Goal: Download file/media

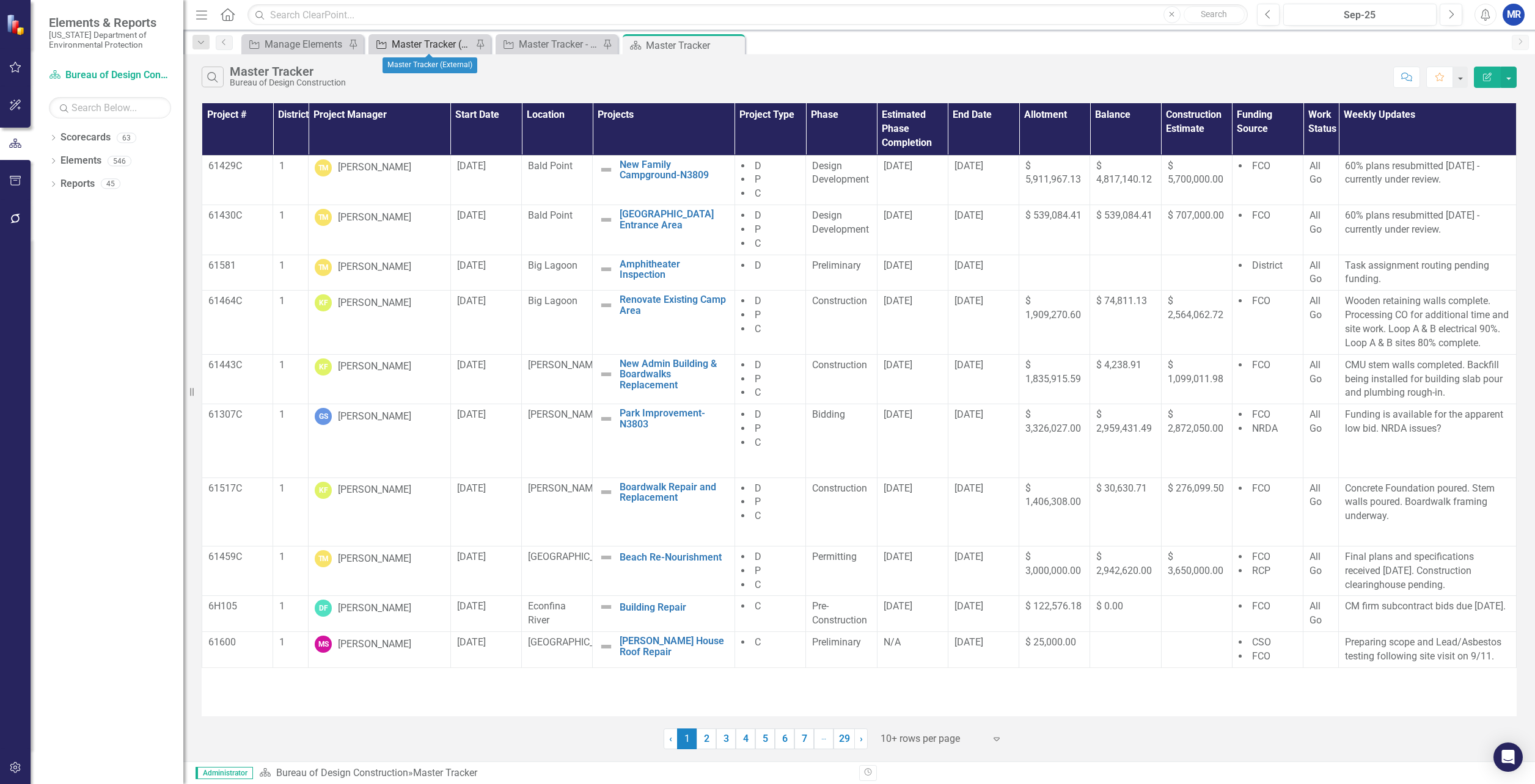
click at [418, 39] on div "Master Tracker (External)" at bounding box center [431, 44] width 81 height 16
click at [1516, 75] on button "button" at bounding box center [1508, 77] width 16 height 21
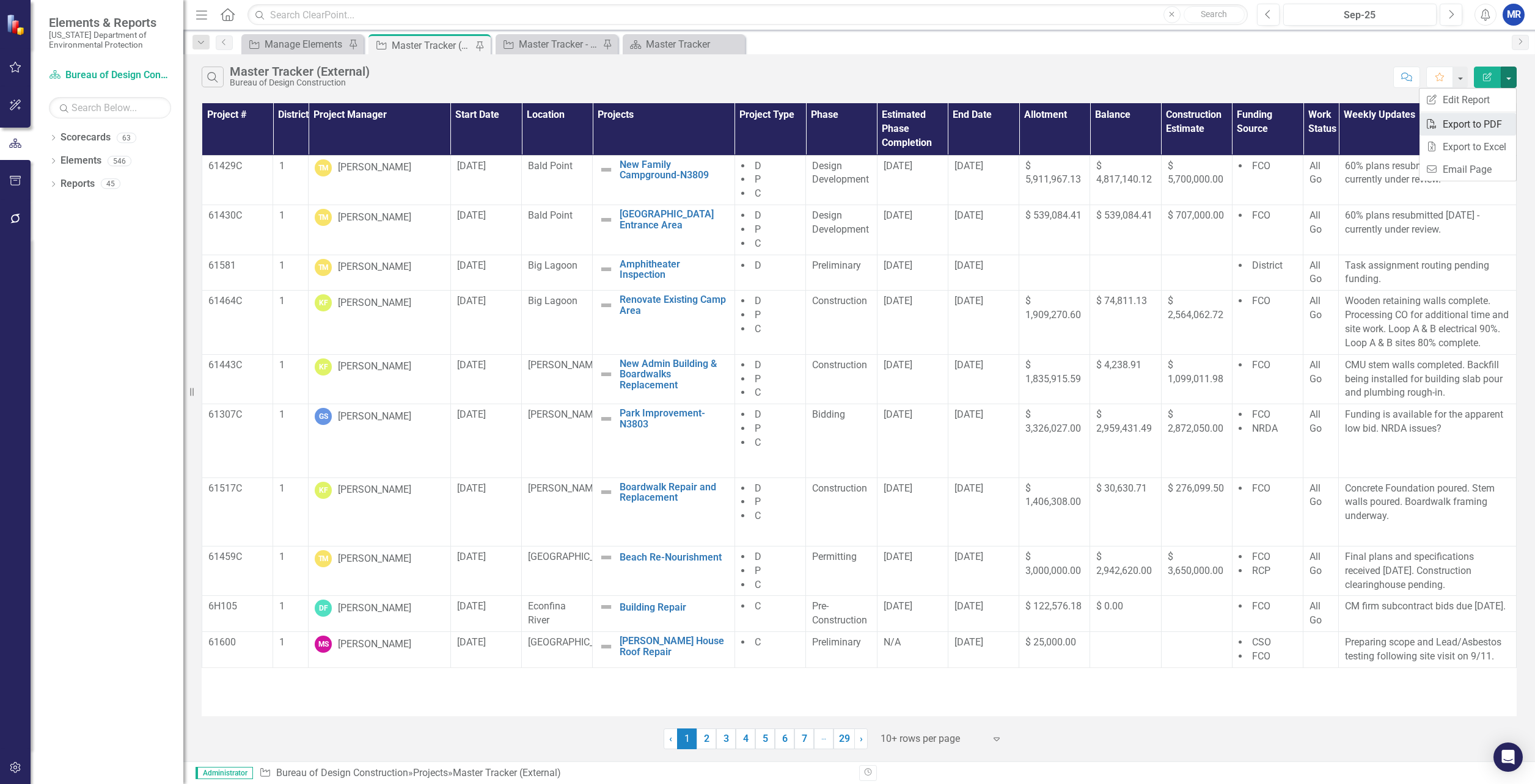
click at [1485, 118] on link "PDF Export to PDF" at bounding box center [1467, 124] width 96 height 22
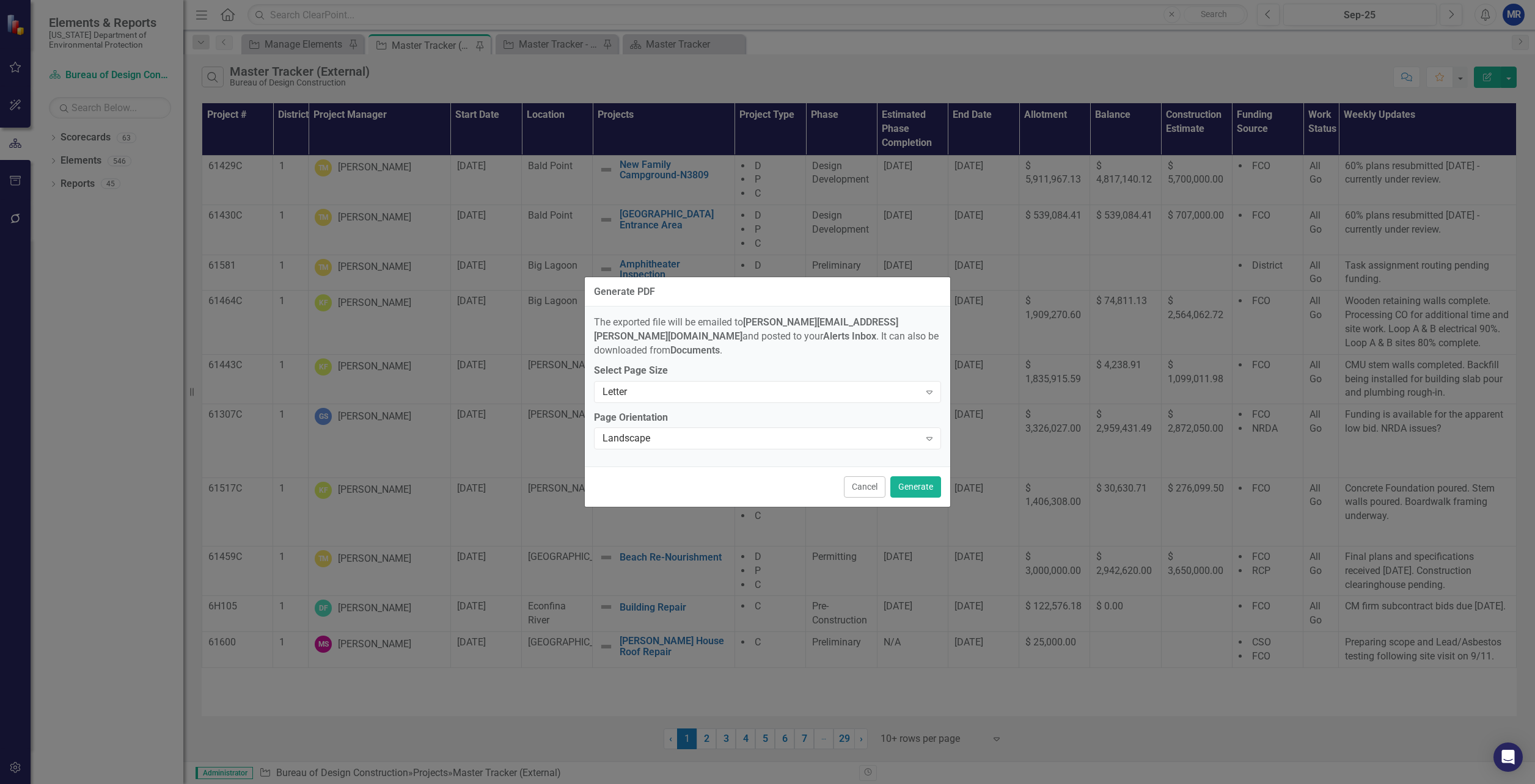
click at [781, 373] on div "Select Page Size Letter Expand" at bounding box center [768, 382] width 347 height 38
click at [778, 385] on div "Letter" at bounding box center [761, 392] width 318 height 14
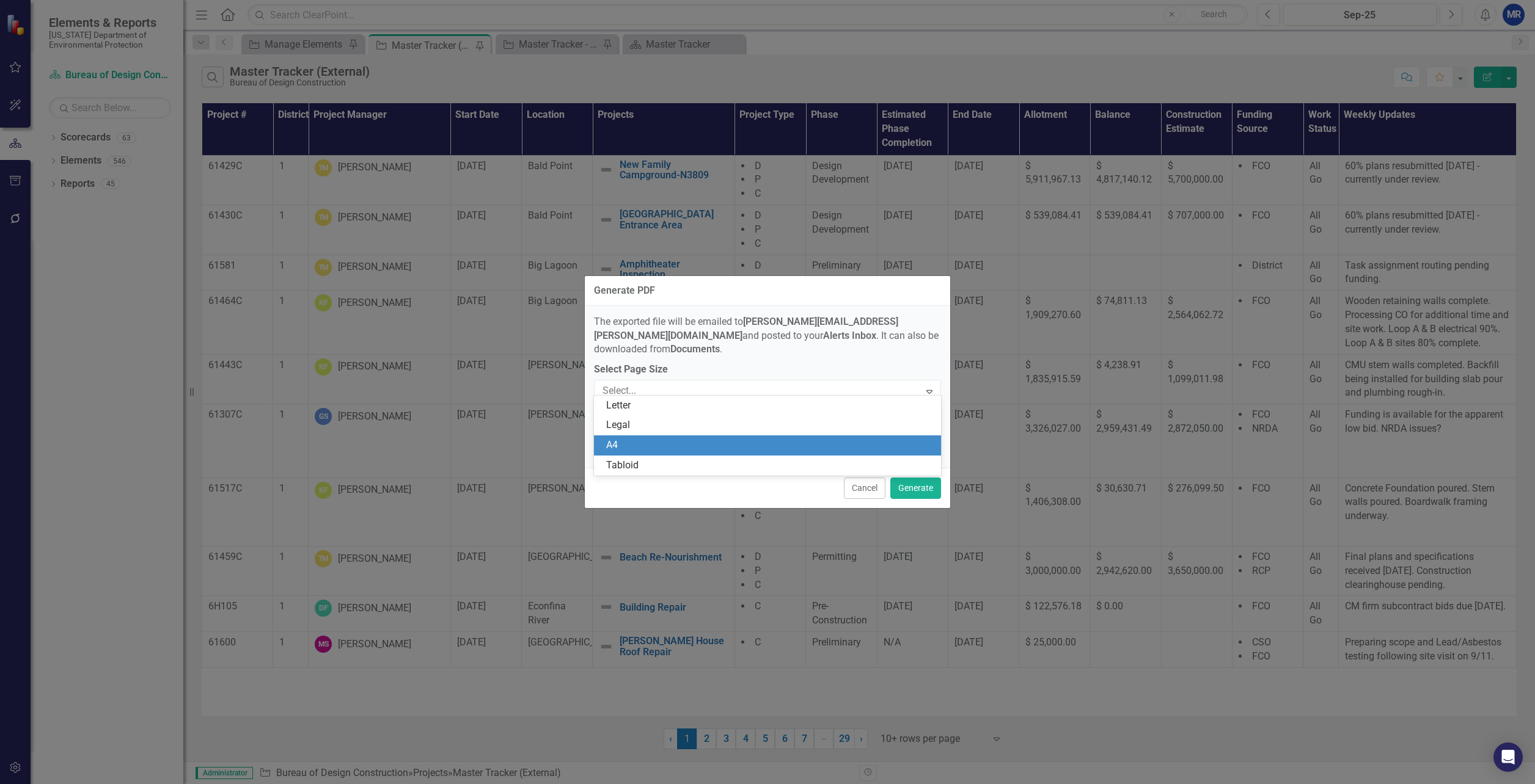
click at [663, 459] on div "Tabloid" at bounding box center [770, 466] width 328 height 14
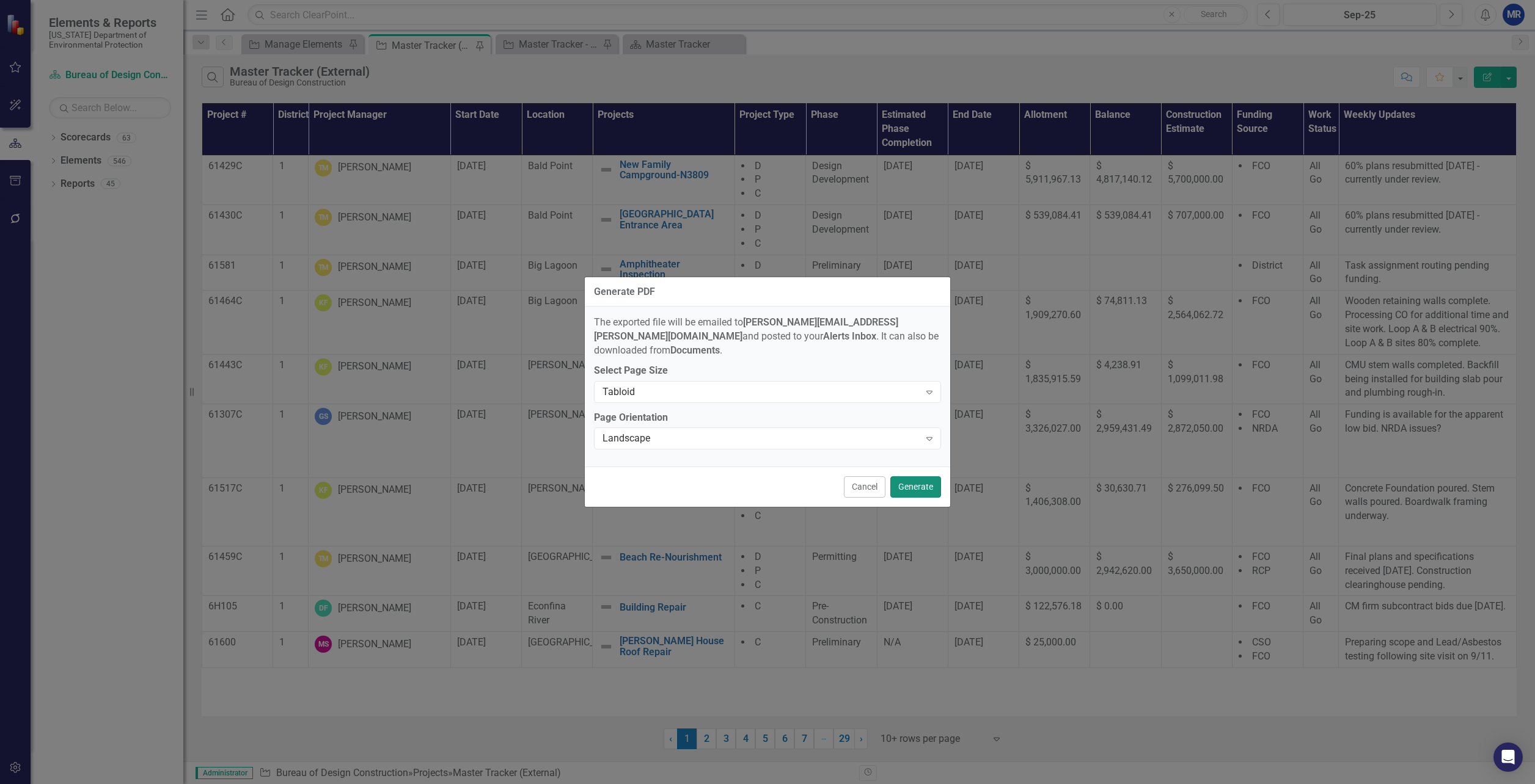
click at [919, 485] on button "Generate" at bounding box center [916, 487] width 51 height 21
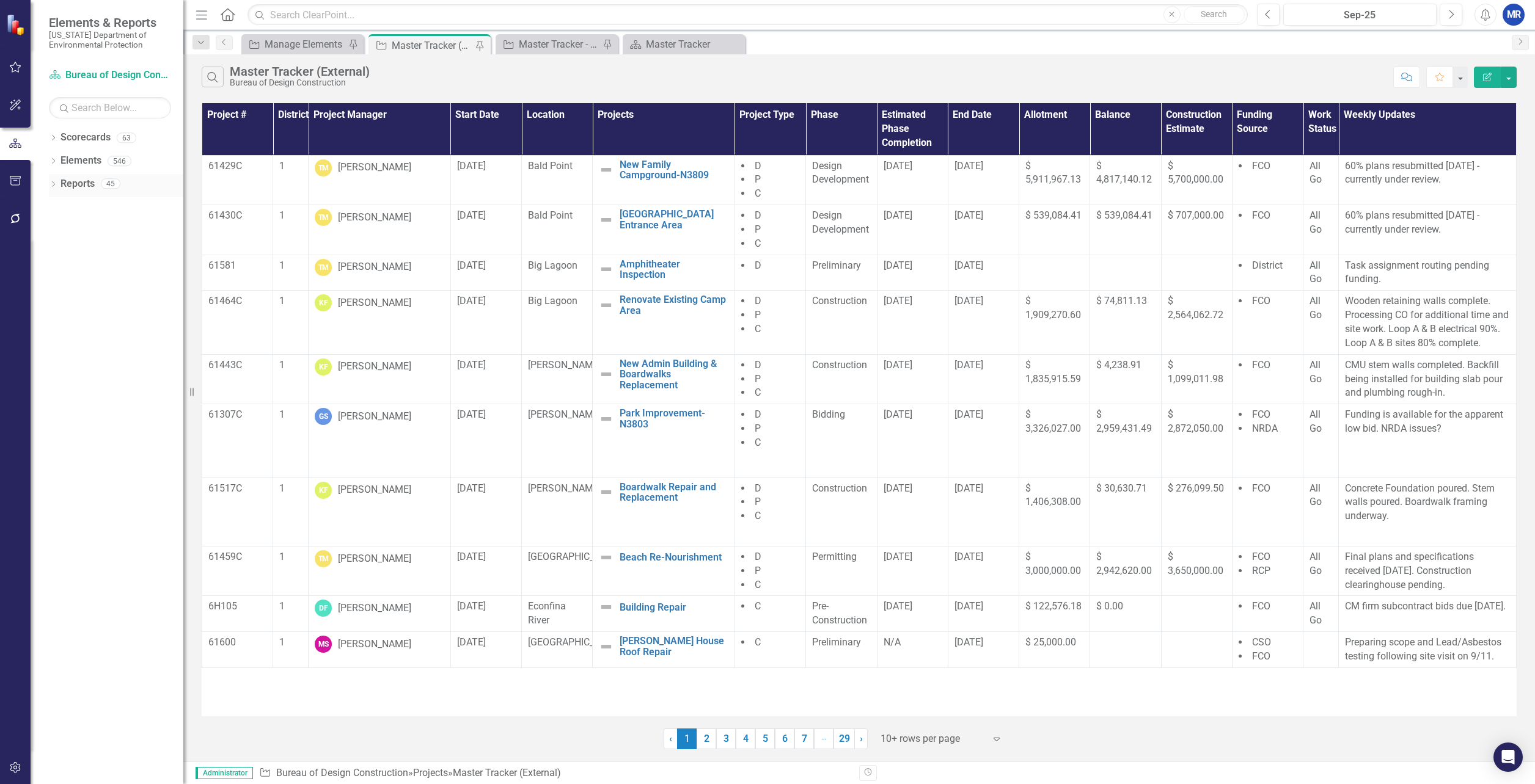
click at [54, 182] on icon "Dropdown" at bounding box center [53, 185] width 8 height 6
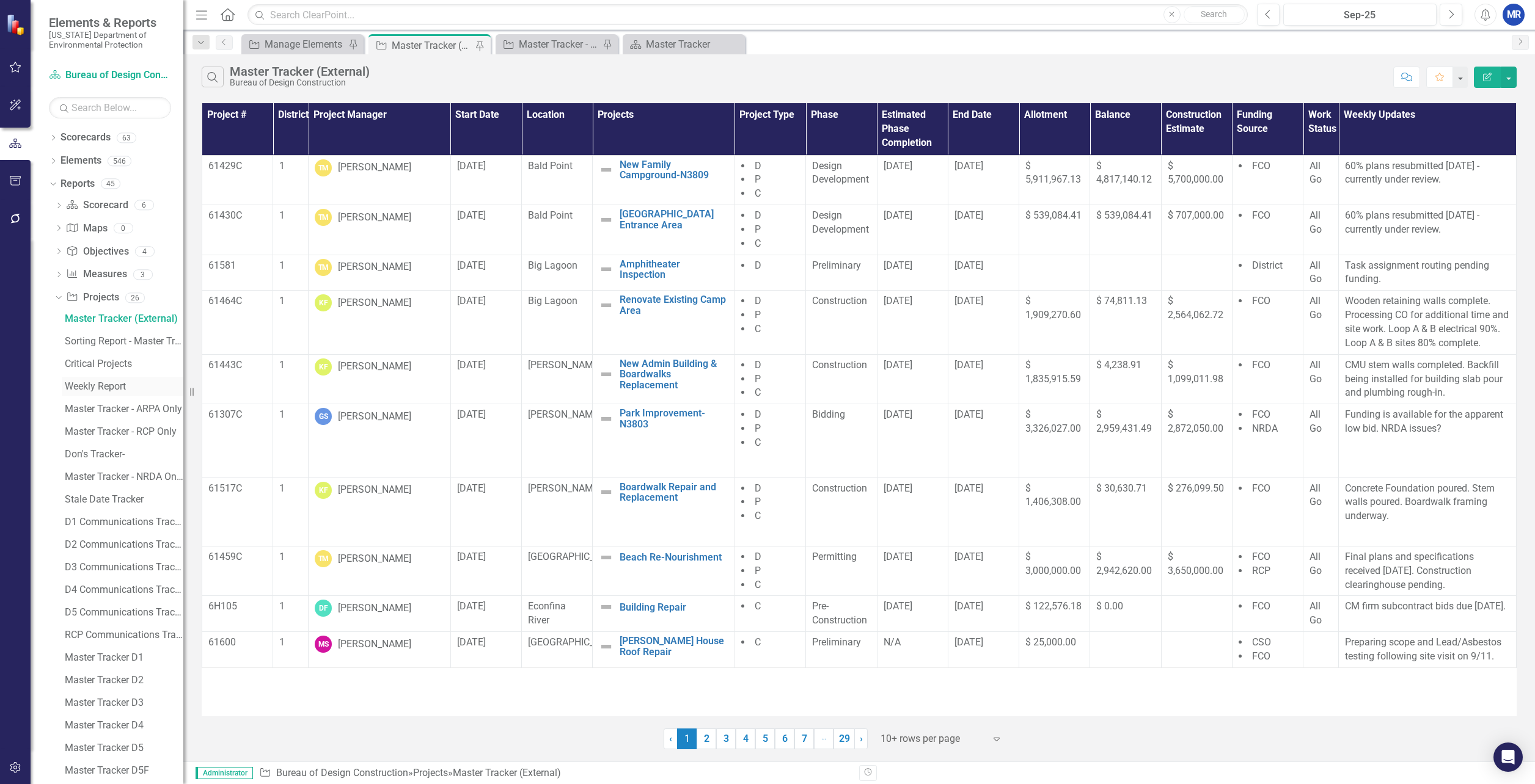
click at [90, 381] on div "Weekly Report" at bounding box center [124, 387] width 119 height 11
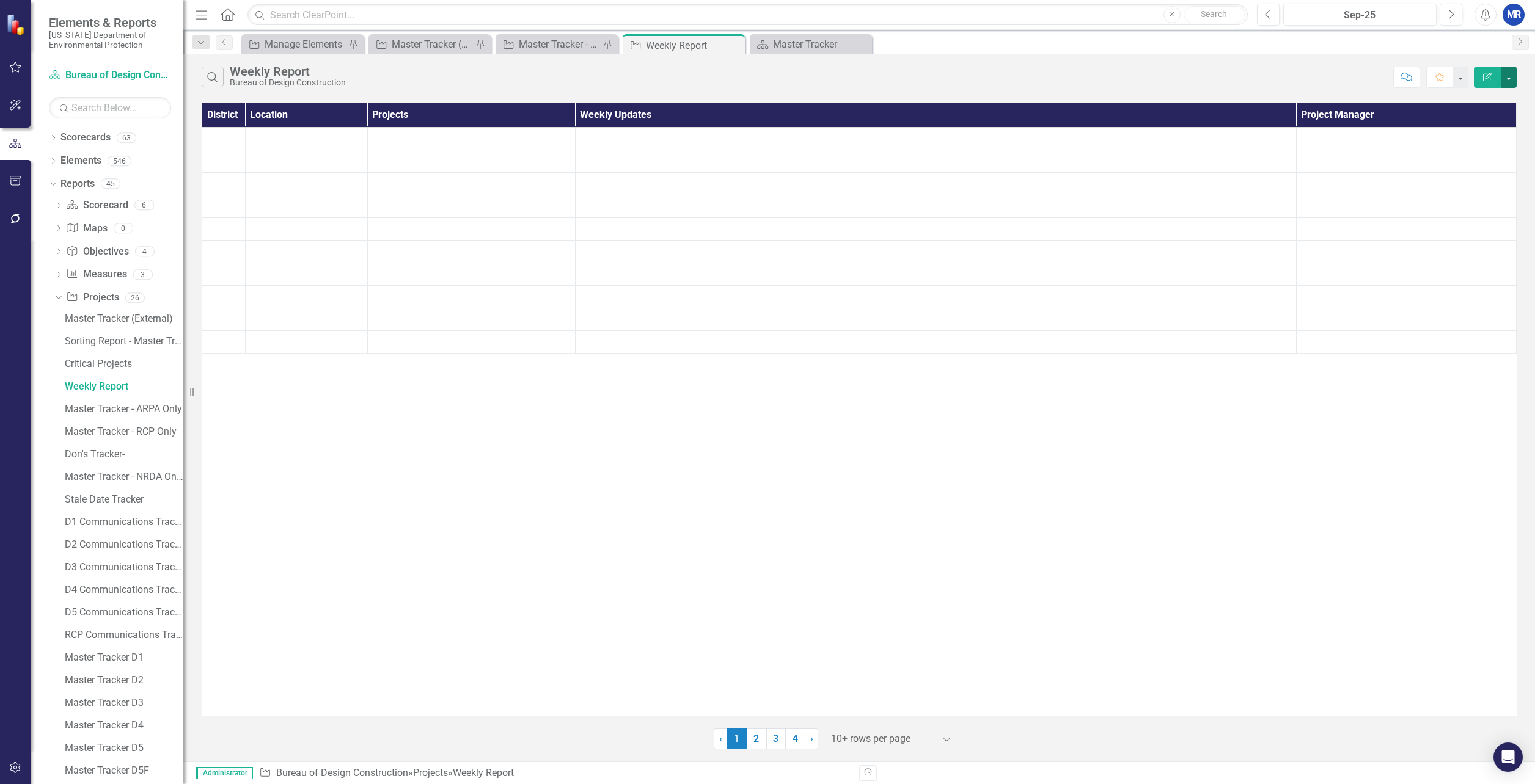
click at [1508, 78] on button "button" at bounding box center [1508, 77] width 16 height 21
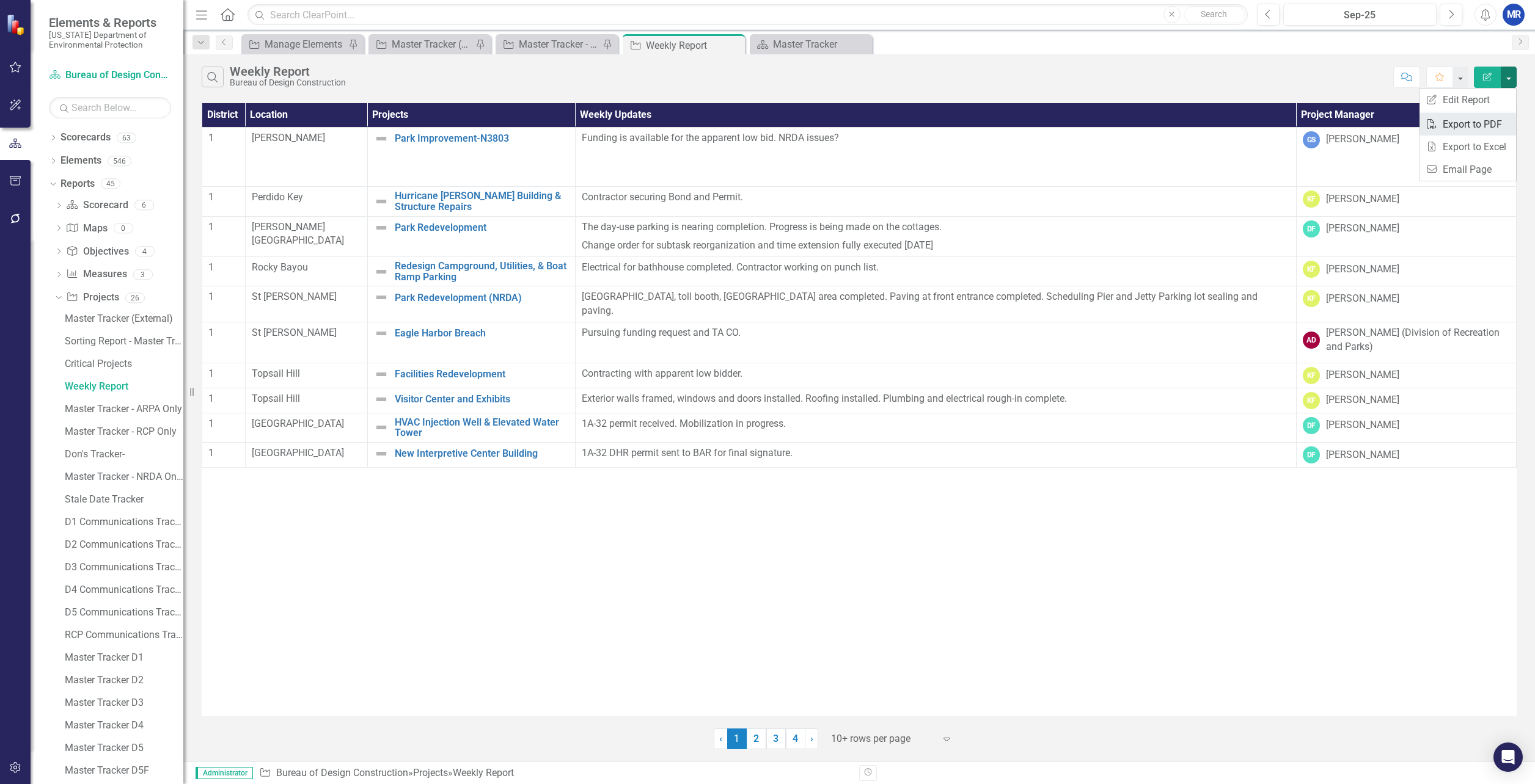
click at [1479, 125] on link "PDF Export to PDF" at bounding box center [1467, 124] width 96 height 22
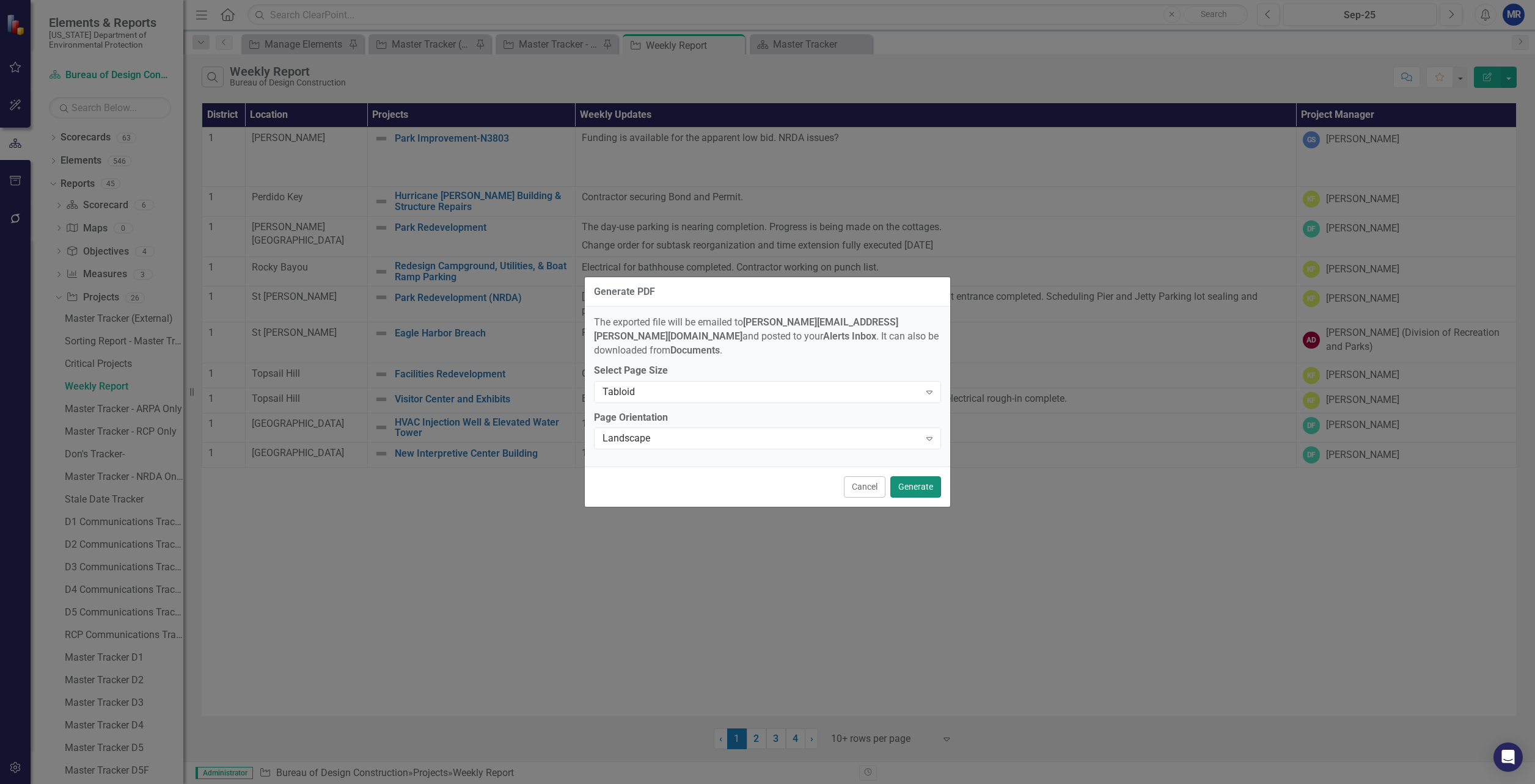
click at [913, 477] on button "Generate" at bounding box center [916, 487] width 51 height 21
